Goal: Task Accomplishment & Management: Complete application form

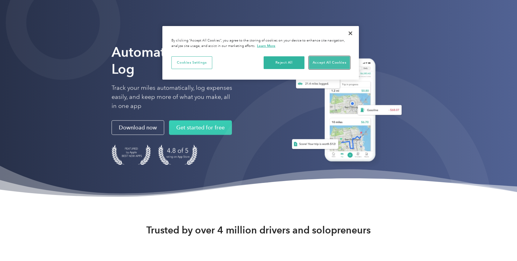
click at [319, 63] on button "Accept All Cookies" at bounding box center [329, 62] width 41 height 13
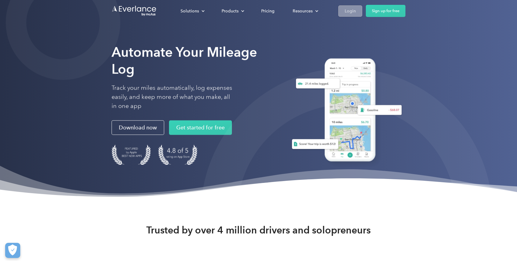
click at [357, 10] on link "Login" at bounding box center [351, 10] width 24 height 11
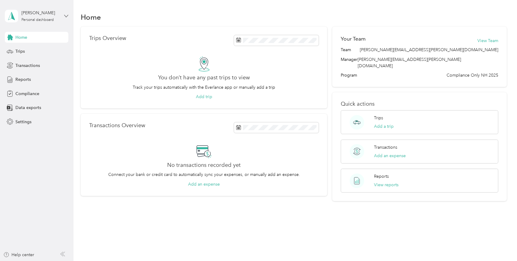
click at [65, 17] on icon at bounding box center [66, 16] width 4 height 4
click at [62, 30] on span "[PERSON_NAME][EMAIL_ADDRESS][PERSON_NAME][DOMAIN_NAME]" at bounding box center [115, 32] width 141 height 5
click at [32, 13] on div "[PERSON_NAME]" at bounding box center [40, 13] width 38 height 6
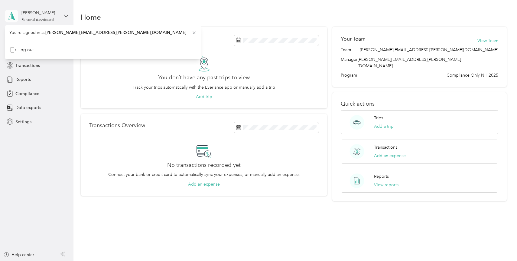
click at [15, 15] on icon at bounding box center [11, 16] width 9 height 8
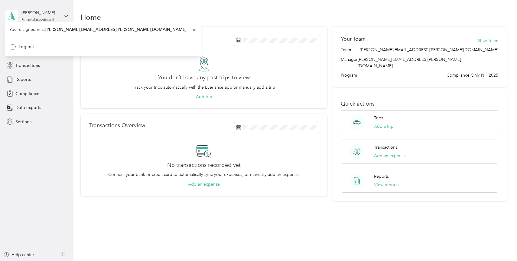
click at [15, 15] on icon at bounding box center [11, 16] width 9 height 8
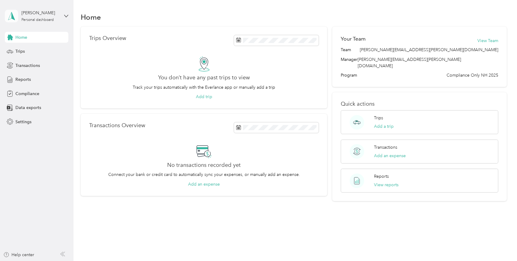
click at [15, 15] on icon at bounding box center [11, 16] width 9 height 8
click at [30, 107] on span "Data exports" at bounding box center [28, 107] width 26 height 6
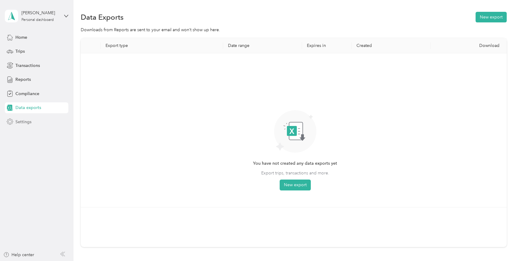
click at [42, 127] on div "Settings" at bounding box center [37, 121] width 64 height 11
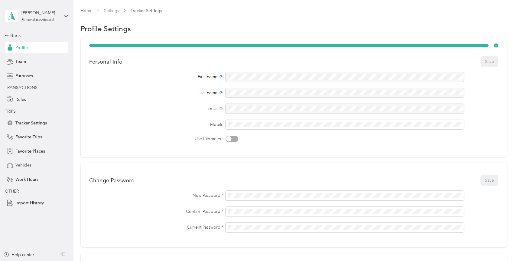
click at [32, 163] on div "Vehicles" at bounding box center [37, 165] width 64 height 11
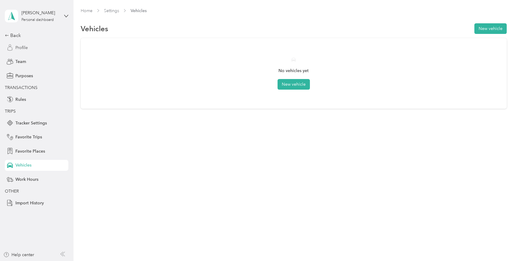
click at [34, 45] on div "Profile" at bounding box center [37, 47] width 64 height 11
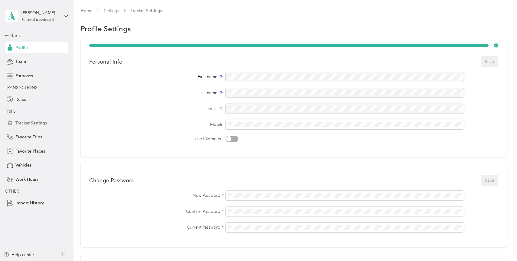
click at [29, 119] on div "Tracker Settings" at bounding box center [37, 122] width 64 height 11
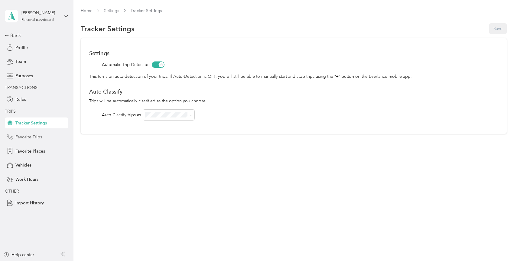
click at [27, 134] on span "Favorite Trips" at bounding box center [28, 137] width 27 height 6
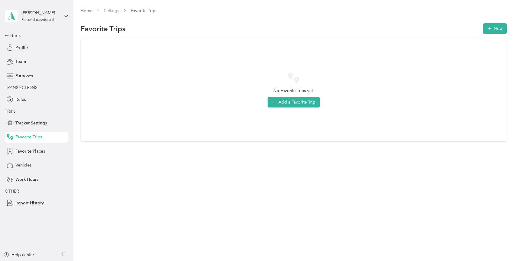
click at [28, 165] on span "Vehicles" at bounding box center [23, 165] width 16 height 6
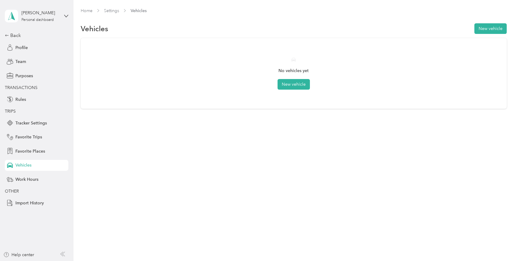
click at [301, 93] on div "No vehicles yet New vehicle" at bounding box center [293, 74] width 409 height 54
click at [301, 86] on button "New vehicle" at bounding box center [294, 84] width 32 height 11
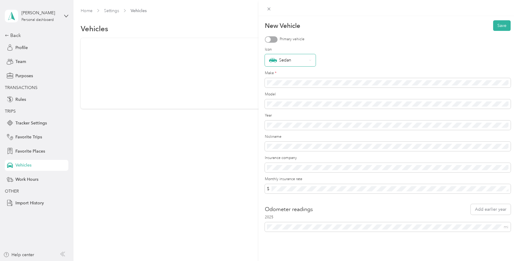
click at [304, 63] on div "Sedan" at bounding box center [288, 60] width 38 height 8
click at [352, 50] on label "Icon" at bounding box center [388, 49] width 246 height 5
click at [307, 61] on div "Sedan" at bounding box center [290, 60] width 51 height 12
click at [352, 38] on div "Primary vehicle" at bounding box center [388, 39] width 246 height 6
click at [270, 39] on div at bounding box center [268, 39] width 5 height 5
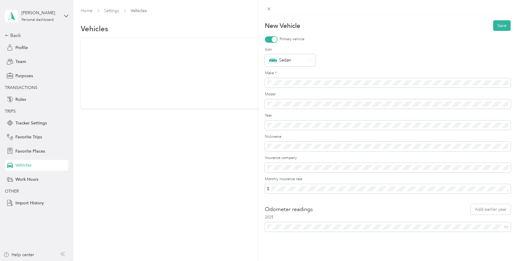
click at [372, 151] on form "New Vehicle Save Primary vehicle Icon Sedan Make * Model Year Nickname Insuranc…" at bounding box center [388, 125] width 246 height 211
click at [422, 207] on div "Odometer readings Add earlier year" at bounding box center [388, 209] width 246 height 11
click at [348, 200] on form "New Vehicle Save Primary vehicle Icon Sedan Make * Model Year Nickname Insuranc…" at bounding box center [388, 125] width 246 height 211
click at [501, 25] on button "Save" at bounding box center [502, 25] width 18 height 11
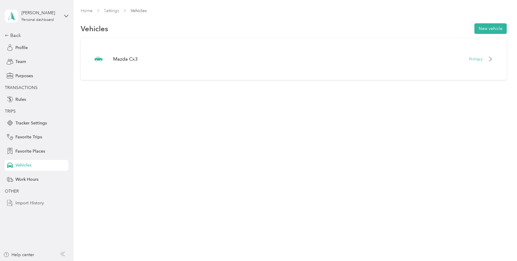
click at [39, 202] on span "Import History" at bounding box center [29, 203] width 28 height 6
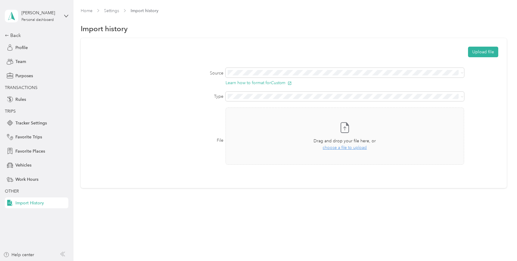
click at [299, 50] on div "Upload file" at bounding box center [293, 52] width 409 height 11
click at [171, 130] on div "File Take a photo or choose a photo from your library Drag and drop your file h…" at bounding box center [293, 140] width 409 height 66
click at [8, 32] on div "Back" at bounding box center [35, 35] width 61 height 7
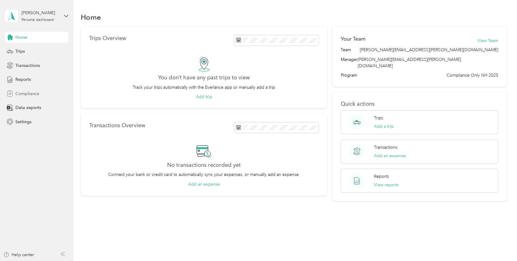
click at [38, 90] on span "Compliance" at bounding box center [27, 93] width 24 height 6
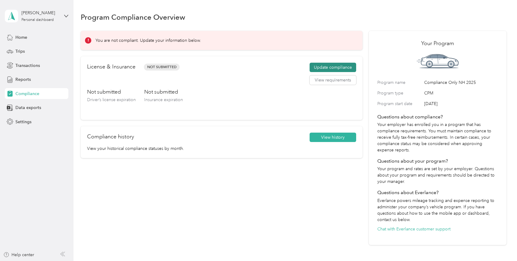
click at [337, 65] on button "Update compliance" at bounding box center [333, 68] width 47 height 10
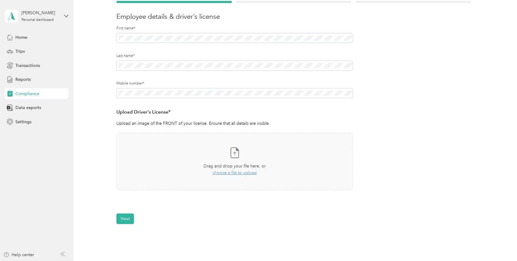
scroll to position [73, 0]
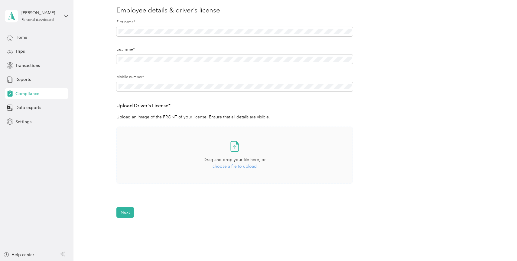
click at [242, 165] on span "choose a file to upload" at bounding box center [235, 166] width 44 height 5
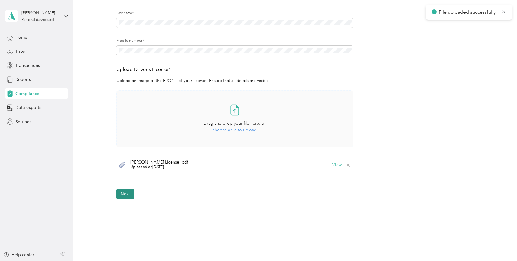
click at [121, 193] on button "Next" at bounding box center [125, 193] width 18 height 11
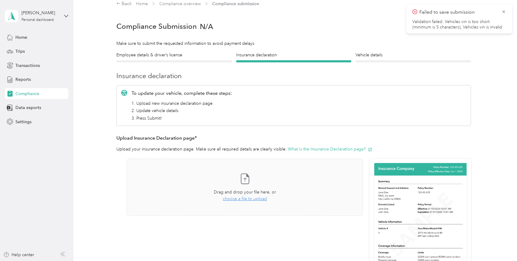
scroll to position [24, 0]
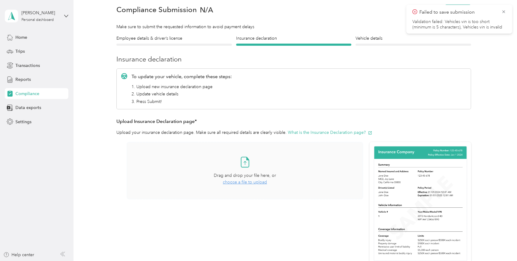
click at [246, 184] on span "choose a file to upload" at bounding box center [245, 181] width 44 height 5
click at [336, 133] on button "What is the Insurance Declaration page?" at bounding box center [330, 132] width 84 height 6
click at [257, 182] on span "choose a file to upload" at bounding box center [245, 181] width 44 height 5
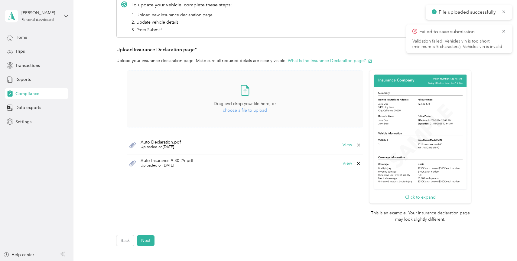
scroll to position [102, 0]
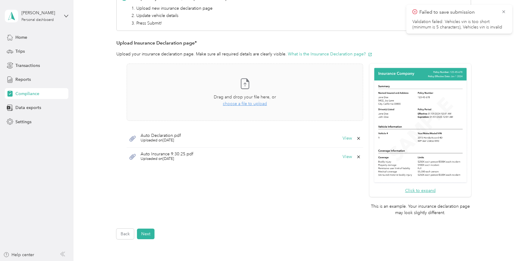
click at [189, 157] on span "Uploaded on [DATE]" at bounding box center [167, 158] width 53 height 5
click at [186, 151] on div "Auto Insurance 9:30:25.pdf Uploaded on [DATE] View" at bounding box center [245, 157] width 237 height 18
click at [347, 156] on button "View" at bounding box center [347, 157] width 9 height 4
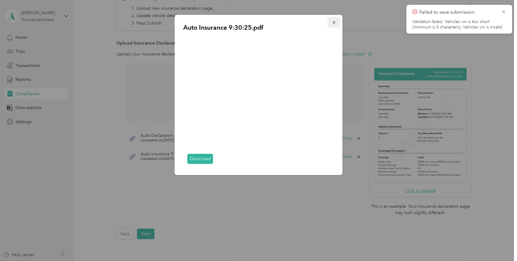
click at [335, 23] on icon "button" at bounding box center [334, 22] width 4 height 4
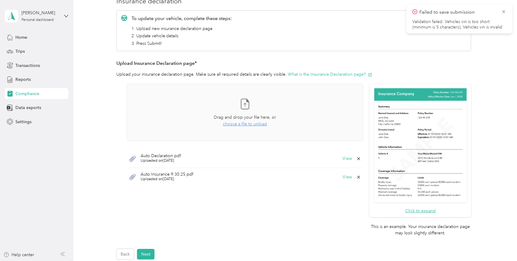
scroll to position [82, 0]
click at [361, 176] on icon at bounding box center [358, 177] width 5 height 5
click at [348, 182] on button "Yes" at bounding box center [347, 181] width 12 height 10
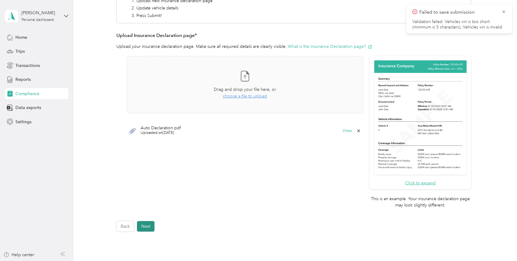
click at [149, 225] on button "Next" at bounding box center [146, 226] width 18 height 11
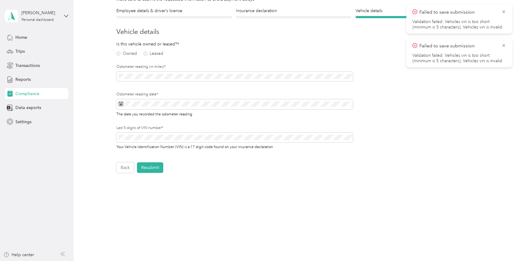
scroll to position [7, 0]
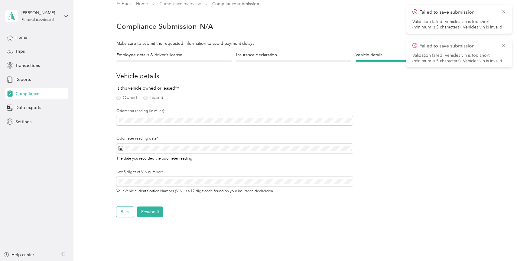
click at [126, 210] on button "Back" at bounding box center [125, 211] width 18 height 11
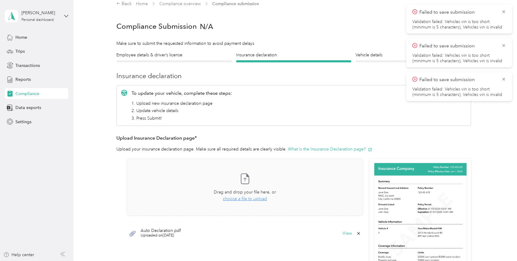
click at [378, 59] on div "Vehicle details Vehicle" at bounding box center [414, 57] width 116 height 11
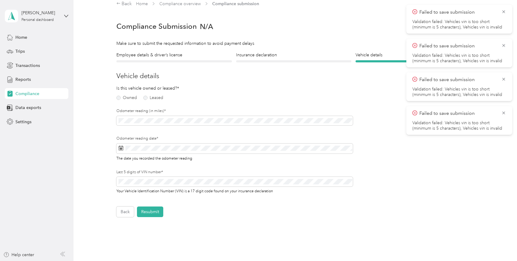
click at [507, 11] on div "Failed to save submission Validation failed: Vehicles vin is too short (minimum…" at bounding box center [460, 19] width 106 height 29
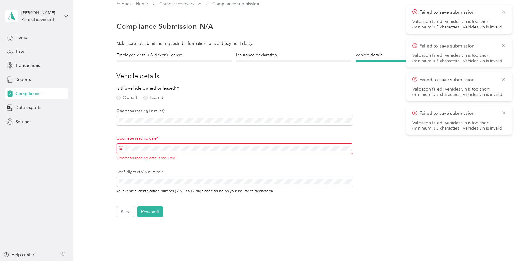
click at [506, 11] on icon at bounding box center [504, 11] width 5 height 5
click at [506, 11] on main "Failed to save submission Validation failed: Vehicles vin is too short (minimum…" at bounding box center [257, 130] width 514 height 261
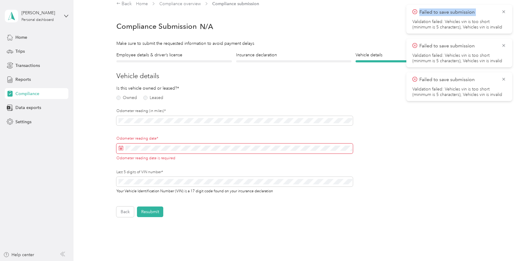
click at [506, 11] on icon at bounding box center [504, 11] width 5 height 5
click at [506, 11] on main "Failed to save submission Validation failed: Vehicles vin is too short (minimum…" at bounding box center [257, 130] width 514 height 261
click at [506, 11] on icon at bounding box center [504, 11] width 5 height 5
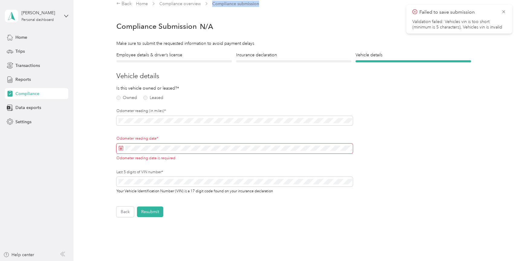
click at [506, 11] on main "Failed to save submission Validation failed: Vehicles vin is too short (minimum…" at bounding box center [257, 130] width 514 height 261
click at [506, 11] on icon at bounding box center [504, 11] width 5 height 5
click at [506, 11] on div "Back Home Compliance overview Compliance submission" at bounding box center [294, 6] width 426 height 12
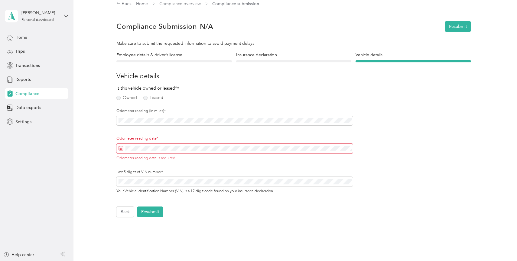
click at [496, 34] on div "Compliance Submission N/A Resubmit" at bounding box center [294, 26] width 426 height 21
click at [312, 107] on div "Is this vehicle owned or leased?* Owned Leased Odometer reading (in miles)* Odo…" at bounding box center [234, 143] width 237 height 117
click at [280, 58] on div "Insurance declaration Insurance" at bounding box center [294, 57] width 116 height 11
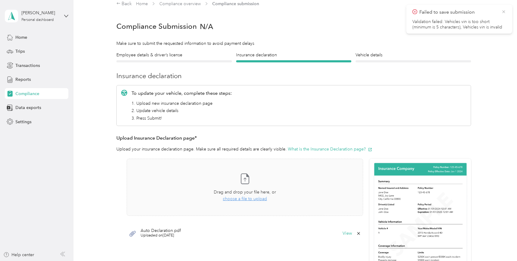
click at [503, 11] on icon at bounding box center [504, 11] width 5 height 5
click at [456, 25] on button "Resubmit" at bounding box center [458, 26] width 26 height 11
click at [506, 11] on icon at bounding box center [504, 11] width 5 height 5
click at [176, 62] on div at bounding box center [174, 61] width 116 height 2
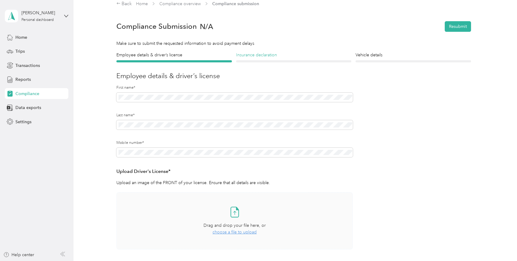
click at [256, 57] on h4 "Insurance declaration" at bounding box center [294, 55] width 116 height 6
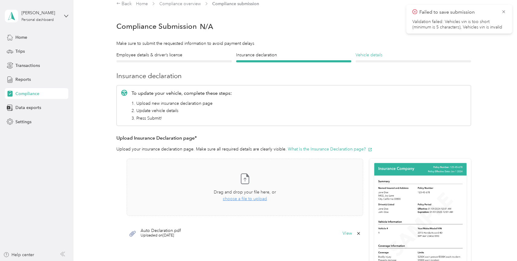
click at [375, 57] on h4 "Vehicle details" at bounding box center [414, 55] width 116 height 6
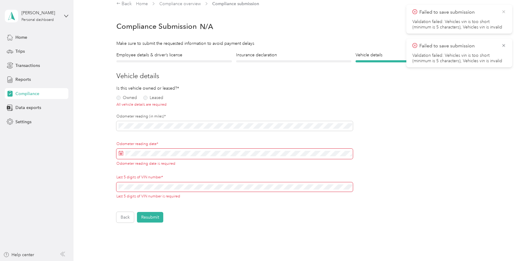
click at [505, 11] on icon at bounding box center [504, 11] width 5 height 5
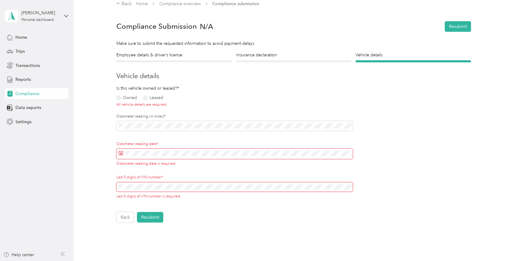
scroll to position [38, 0]
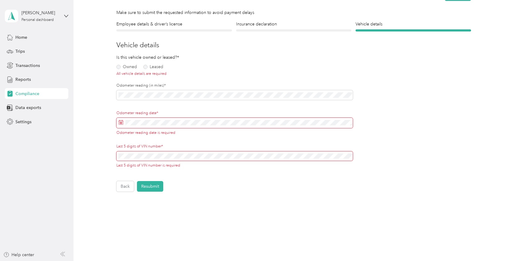
click at [167, 90] on div "Odometer reading (in miles)*" at bounding box center [234, 92] width 237 height 19
click at [150, 98] on span at bounding box center [234, 95] width 237 height 10
click at [135, 149] on label "Last 5 digits of VIN number*" at bounding box center [234, 146] width 237 height 5
click at [132, 118] on span at bounding box center [234, 123] width 237 height 10
click at [120, 67] on label "Owned" at bounding box center [126, 67] width 21 height 4
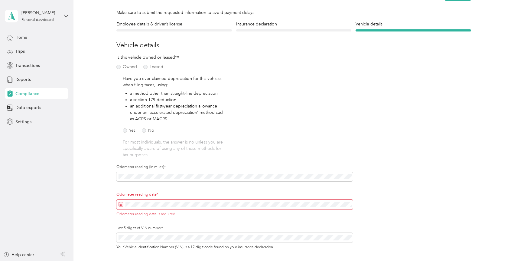
click at [184, 136] on div "Have you ever claimed depreciation for this vehicle, when filing taxes, using: …" at bounding box center [174, 116] width 103 height 83
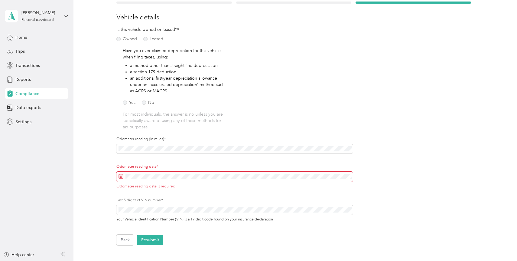
scroll to position [67, 0]
click at [129, 172] on span at bounding box center [234, 176] width 237 height 10
click at [214, 156] on div "Odometer reading (in miles)*" at bounding box center [234, 150] width 237 height 28
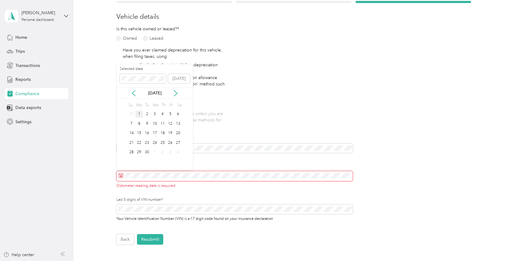
click at [140, 115] on div "1" at bounding box center [140, 114] width 8 height 8
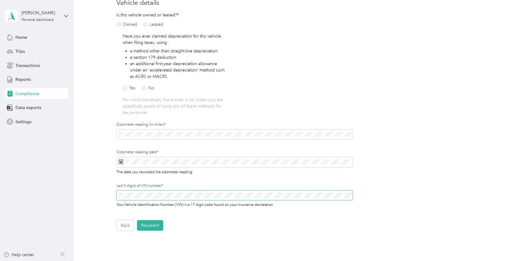
scroll to position [81, 0]
click at [161, 223] on button "Resubmit" at bounding box center [150, 224] width 26 height 11
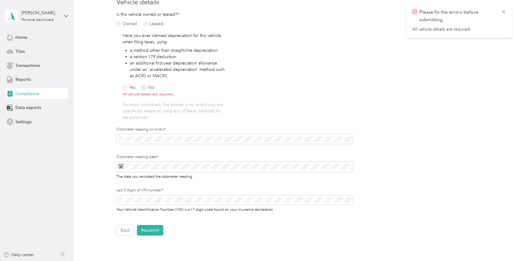
click at [144, 88] on label "No" at bounding box center [148, 87] width 12 height 4
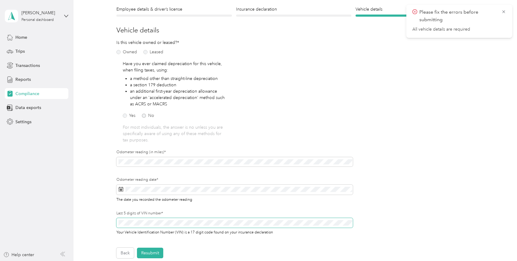
scroll to position [138, 0]
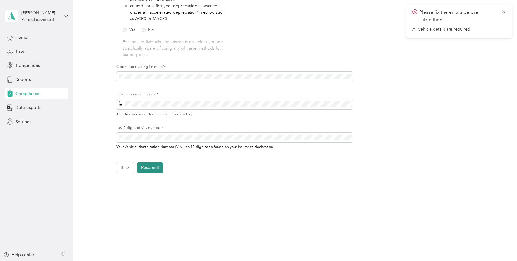
click at [157, 168] on button "Resubmit" at bounding box center [150, 167] width 26 height 11
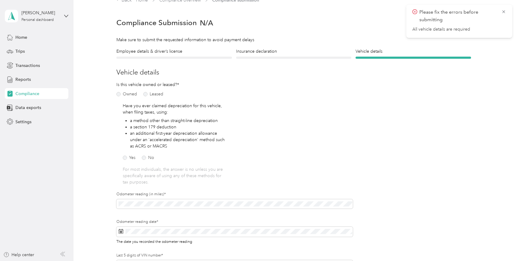
scroll to position [7, 0]
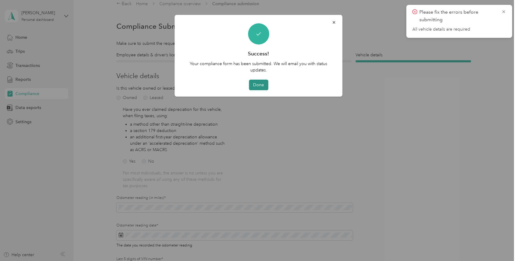
click at [259, 86] on button "Done" at bounding box center [258, 85] width 19 height 11
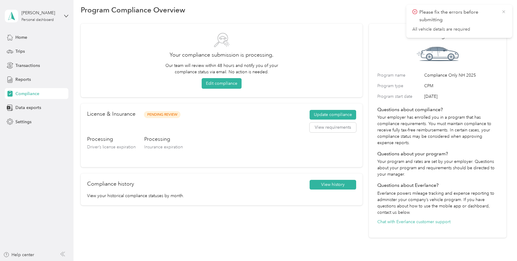
click at [505, 11] on icon at bounding box center [504, 11] width 5 height 5
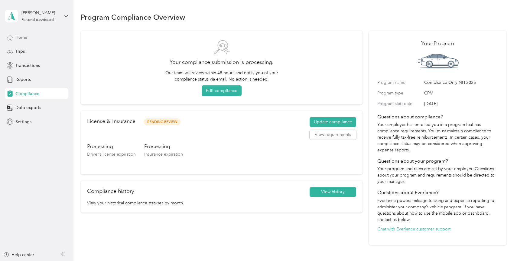
click at [21, 37] on span "Home" at bounding box center [21, 37] width 12 height 6
